Goal: Transaction & Acquisition: Purchase product/service

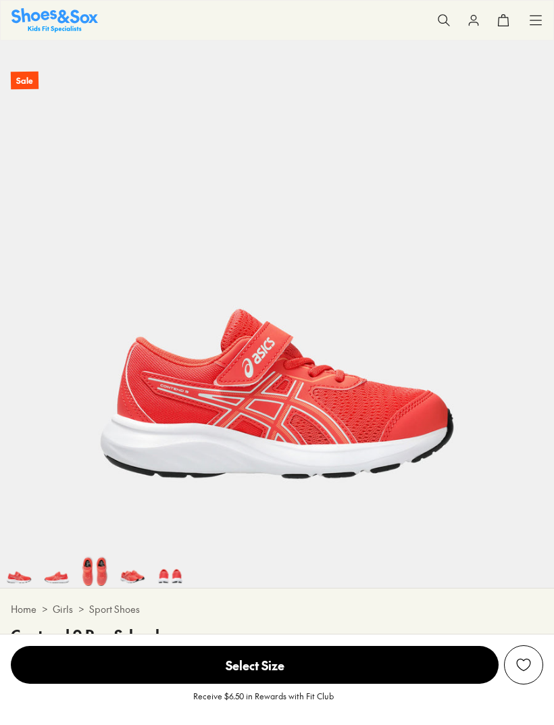
select select "*"
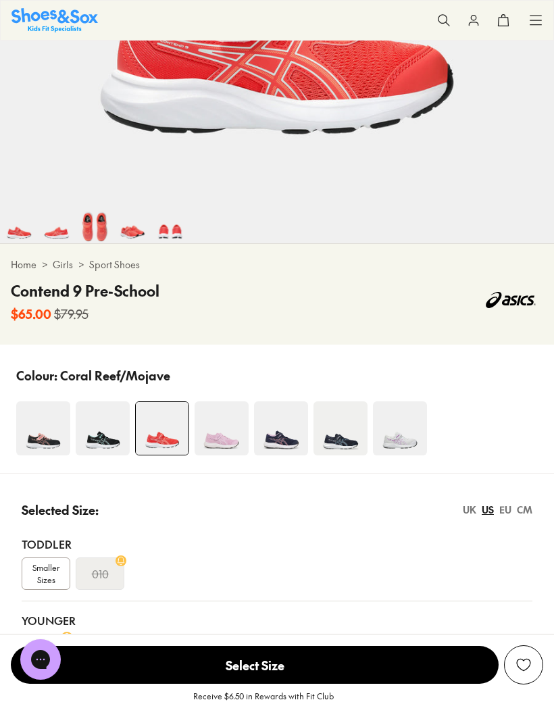
scroll to position [422, 0]
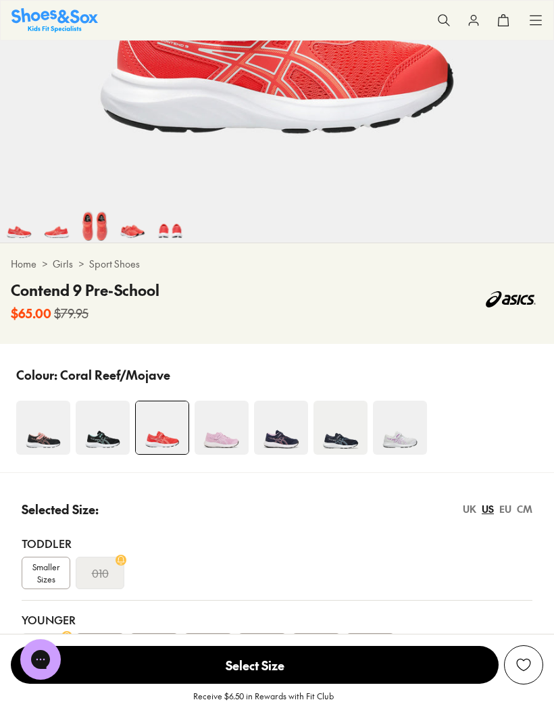
click at [222, 427] on img at bounding box center [221, 427] width 54 height 54
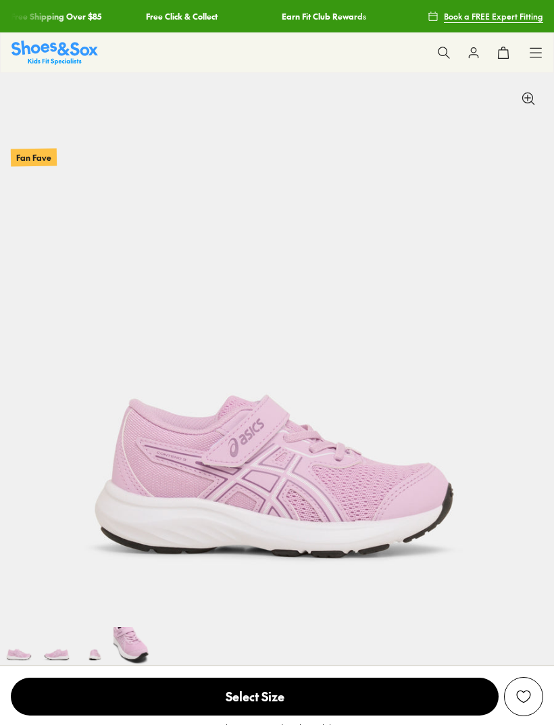
select select "*"
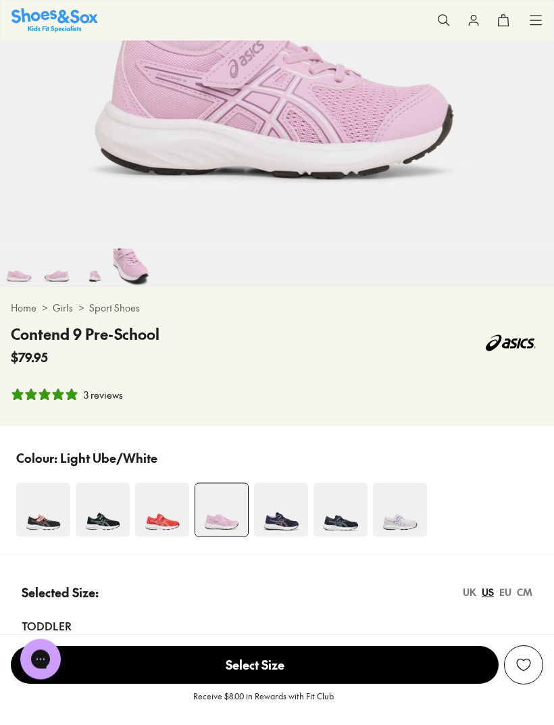
scroll to position [432, 0]
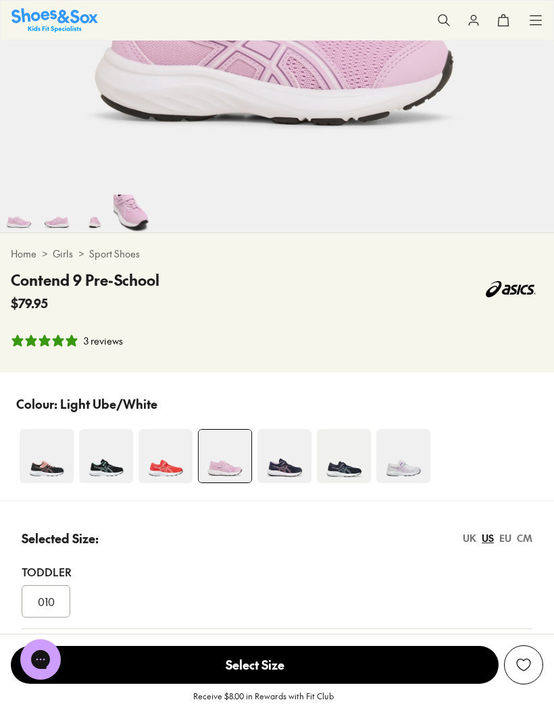
click at [384, 464] on img at bounding box center [403, 456] width 54 height 54
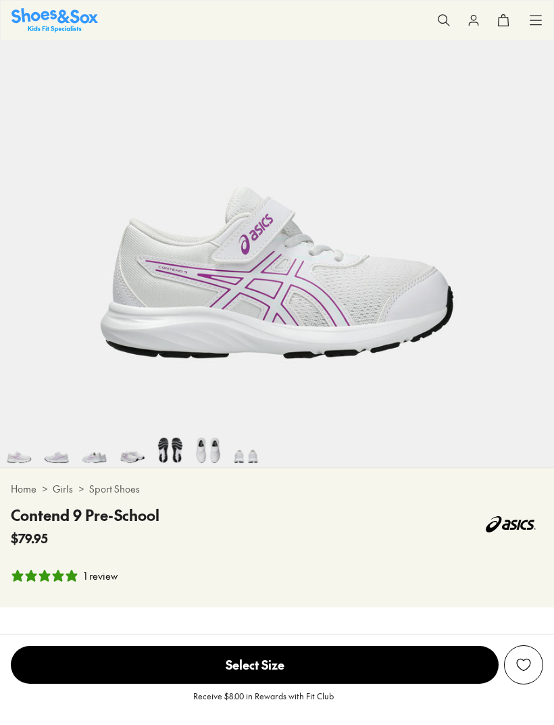
scroll to position [278, 0]
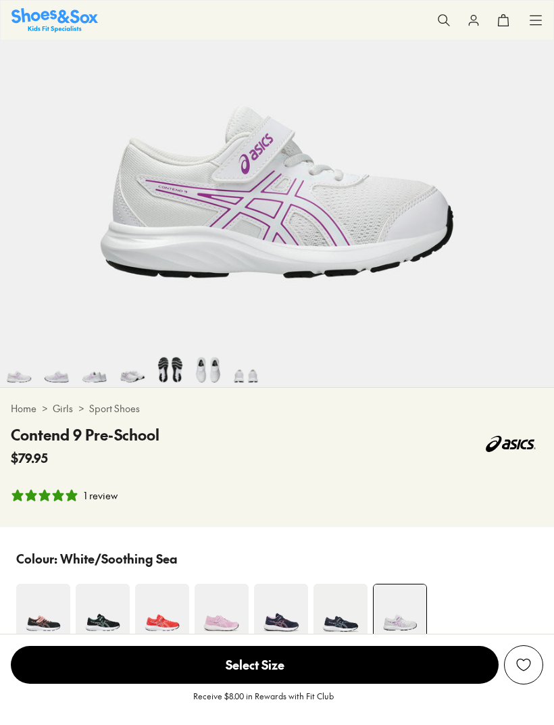
select select "*"
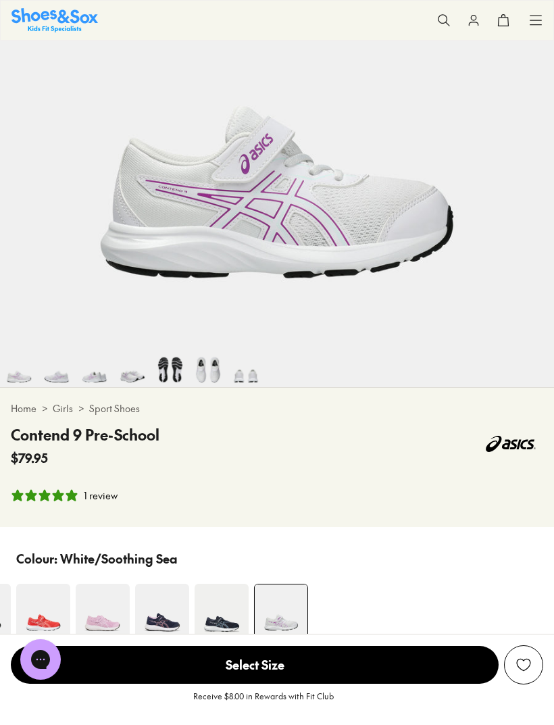
click at [153, 613] on img at bounding box center [162, 610] width 54 height 54
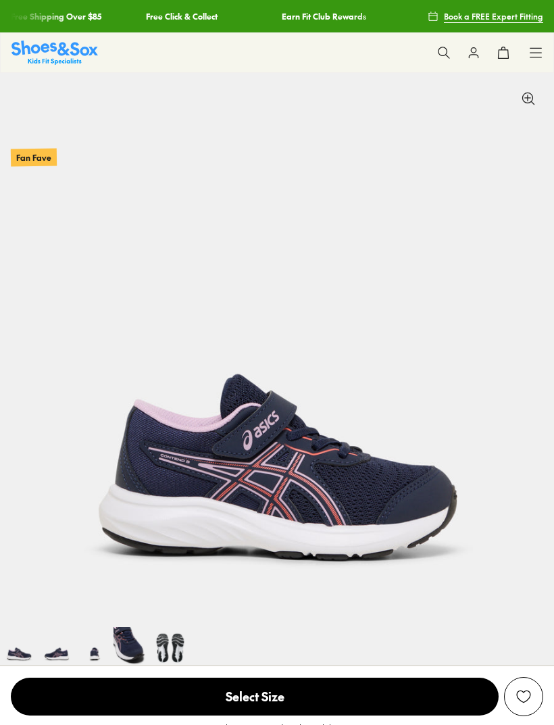
select select "*"
